Goal: Task Accomplishment & Management: Use online tool/utility

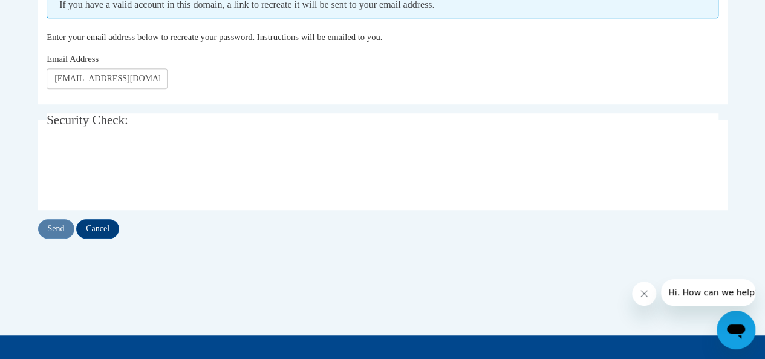
scroll to position [169, 0]
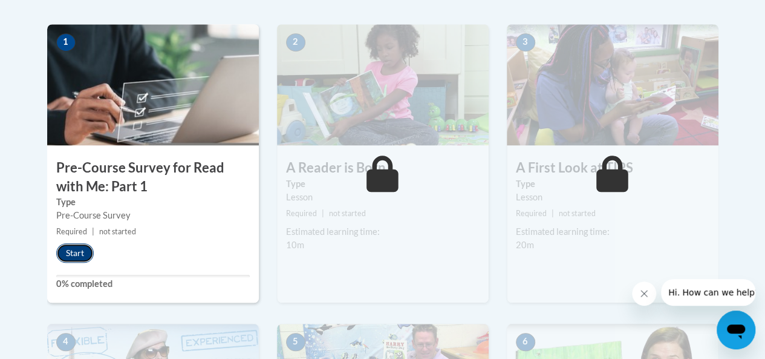
click at [79, 250] on button "Start" at bounding box center [75, 252] width 38 height 19
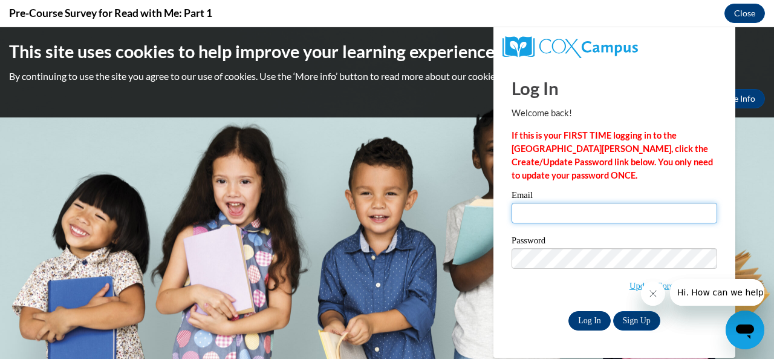
type input "[EMAIL_ADDRESS][DOMAIN_NAME]"
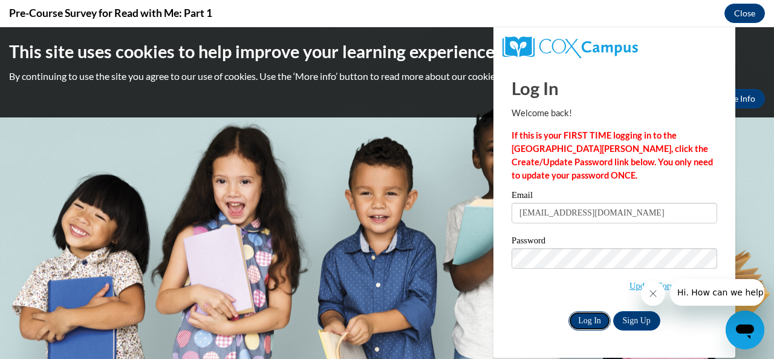
click at [583, 316] on input "Log In" at bounding box center [590, 320] width 42 height 19
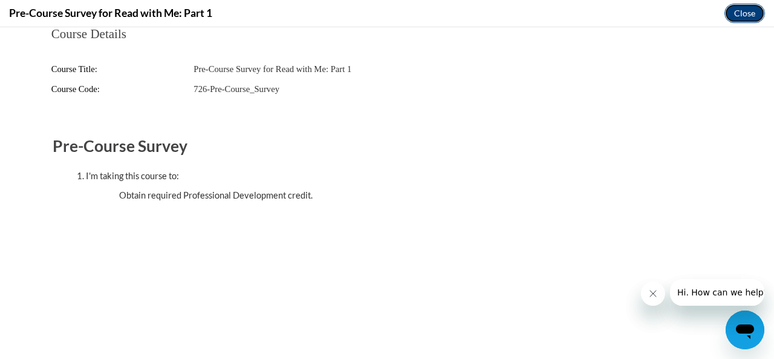
click at [739, 9] on button "Close" at bounding box center [745, 13] width 41 height 19
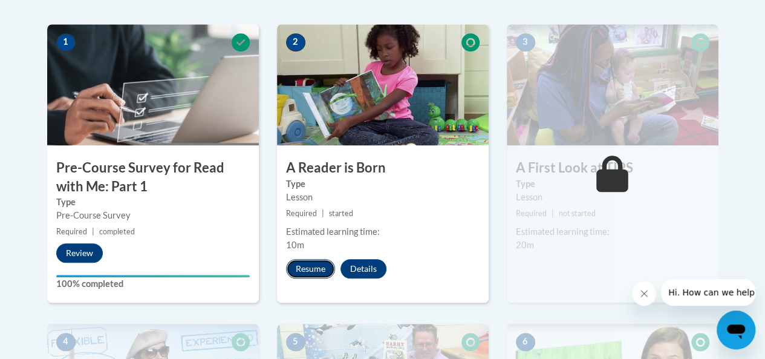
click at [320, 264] on button "Resume" at bounding box center [310, 268] width 49 height 19
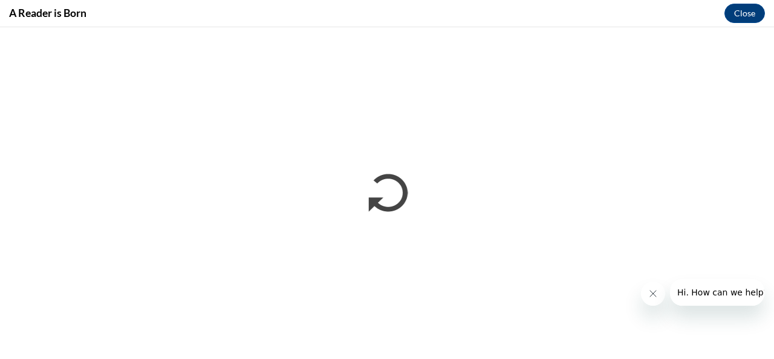
click at [649, 287] on button "Close message from company" at bounding box center [653, 293] width 24 height 24
